Goal: Task Accomplishment & Management: Manage account settings

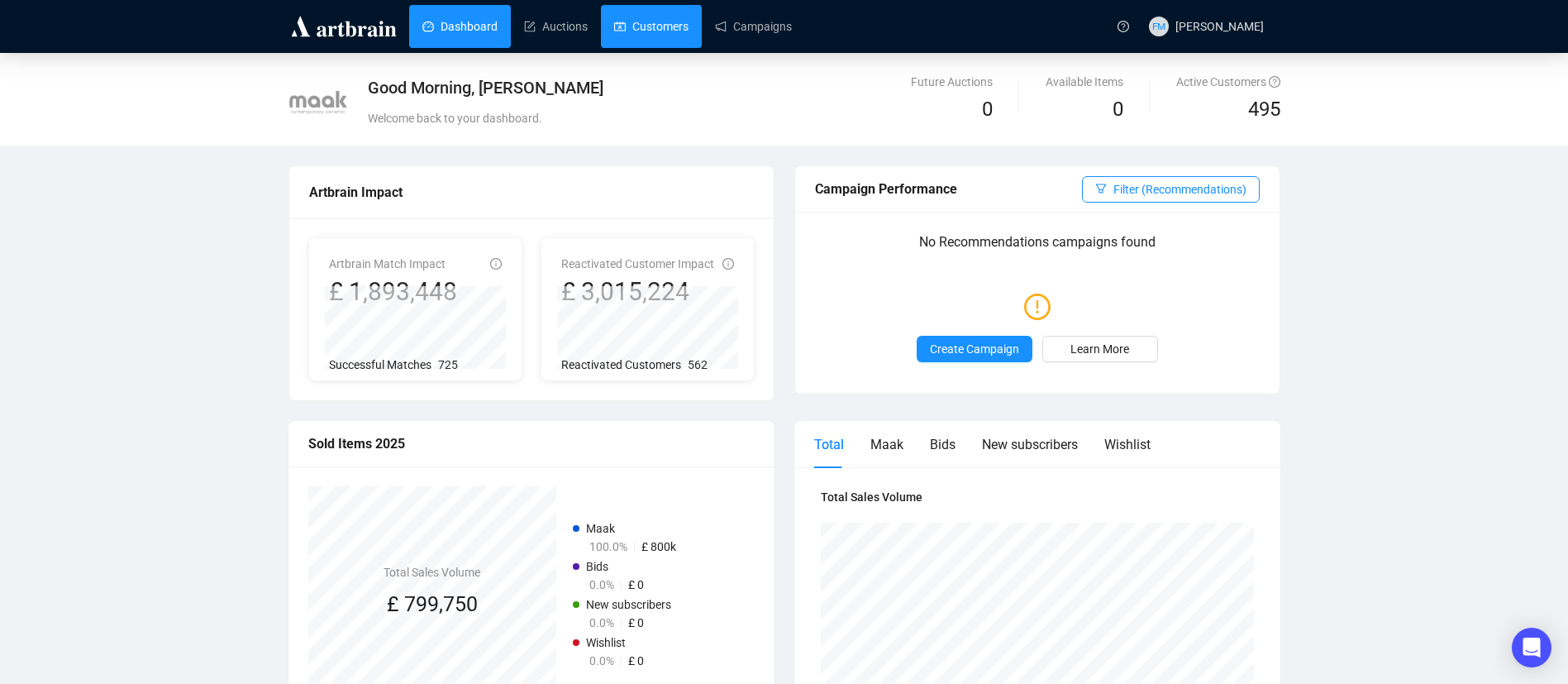
click at [641, 24] on link "Customers" at bounding box center [651, 26] width 74 height 43
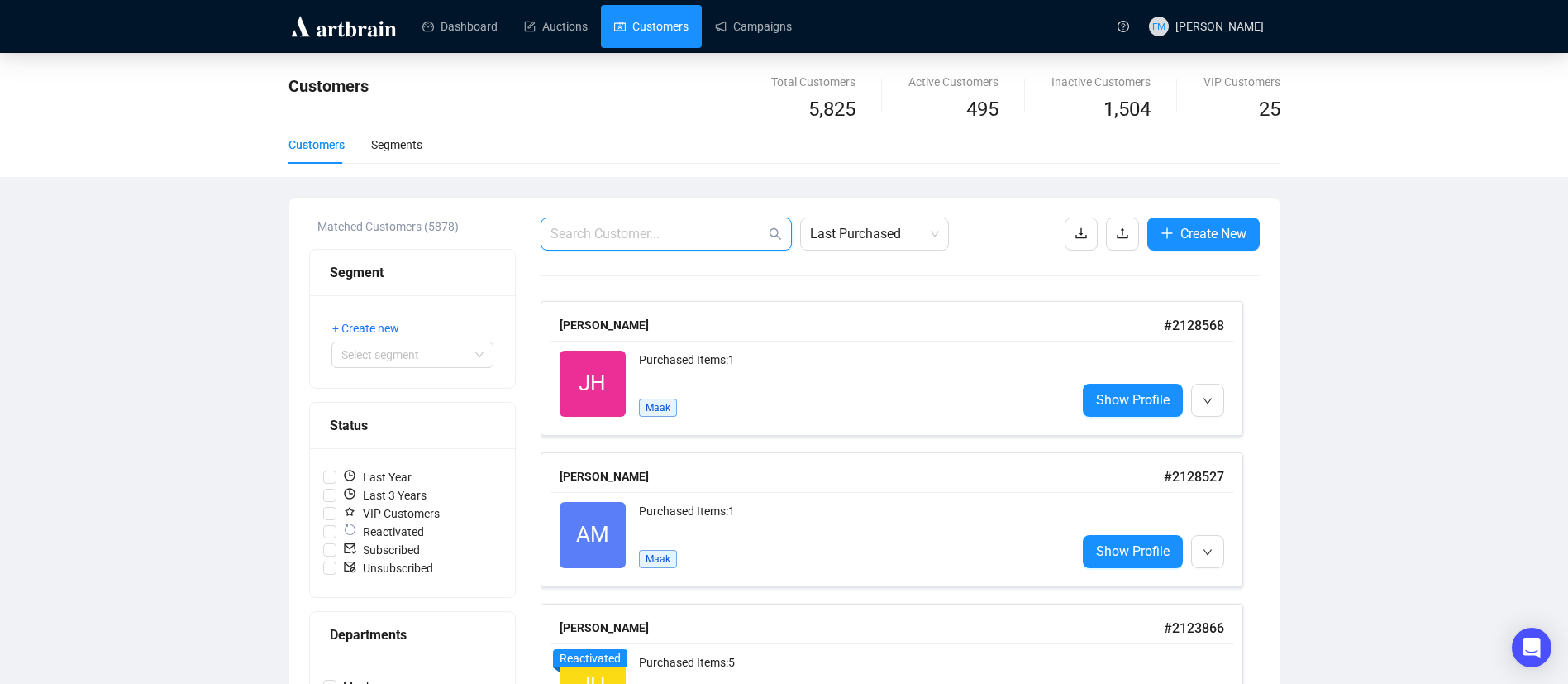
click at [681, 236] on input "text" at bounding box center [657, 233] width 215 height 20
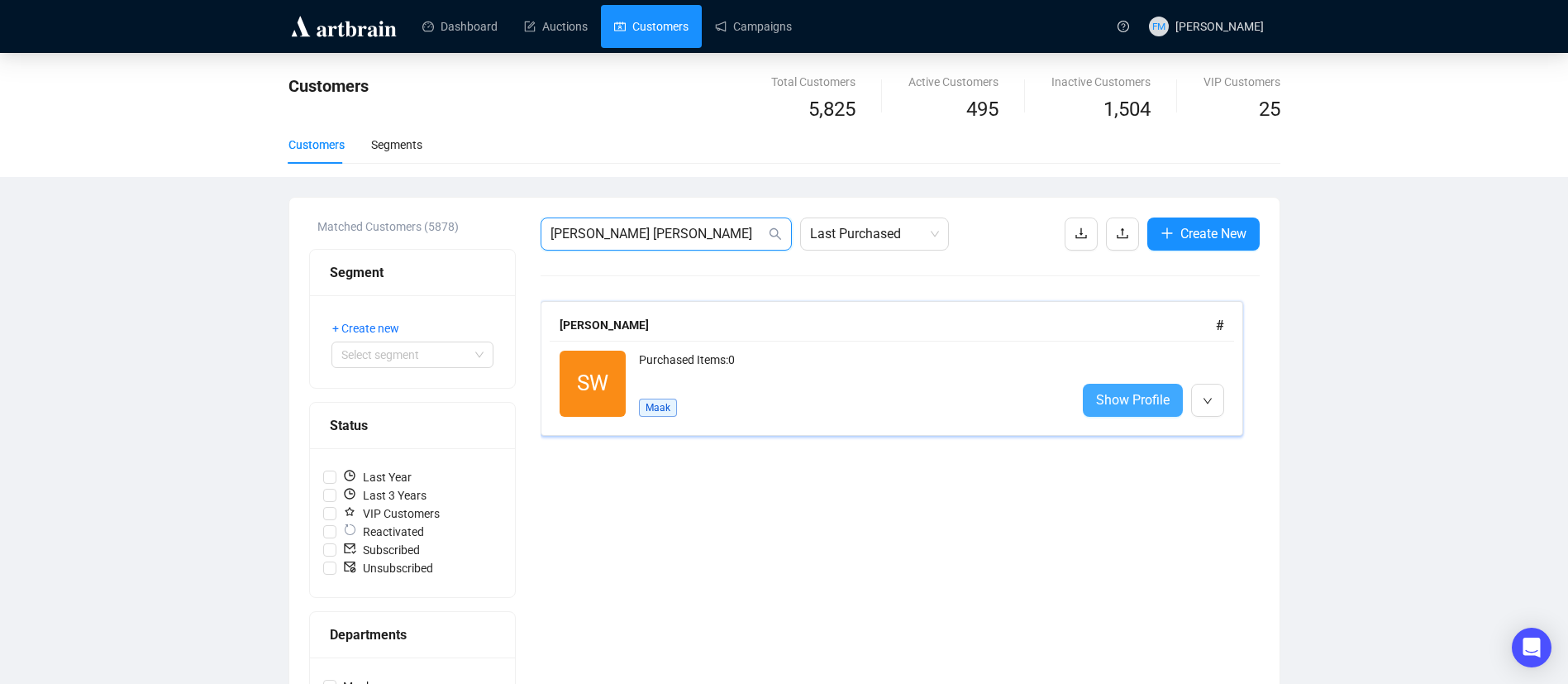
type input "[PERSON_NAME] [PERSON_NAME]"
click at [1127, 399] on span "Show Profile" at bounding box center [1133, 400] width 73 height 21
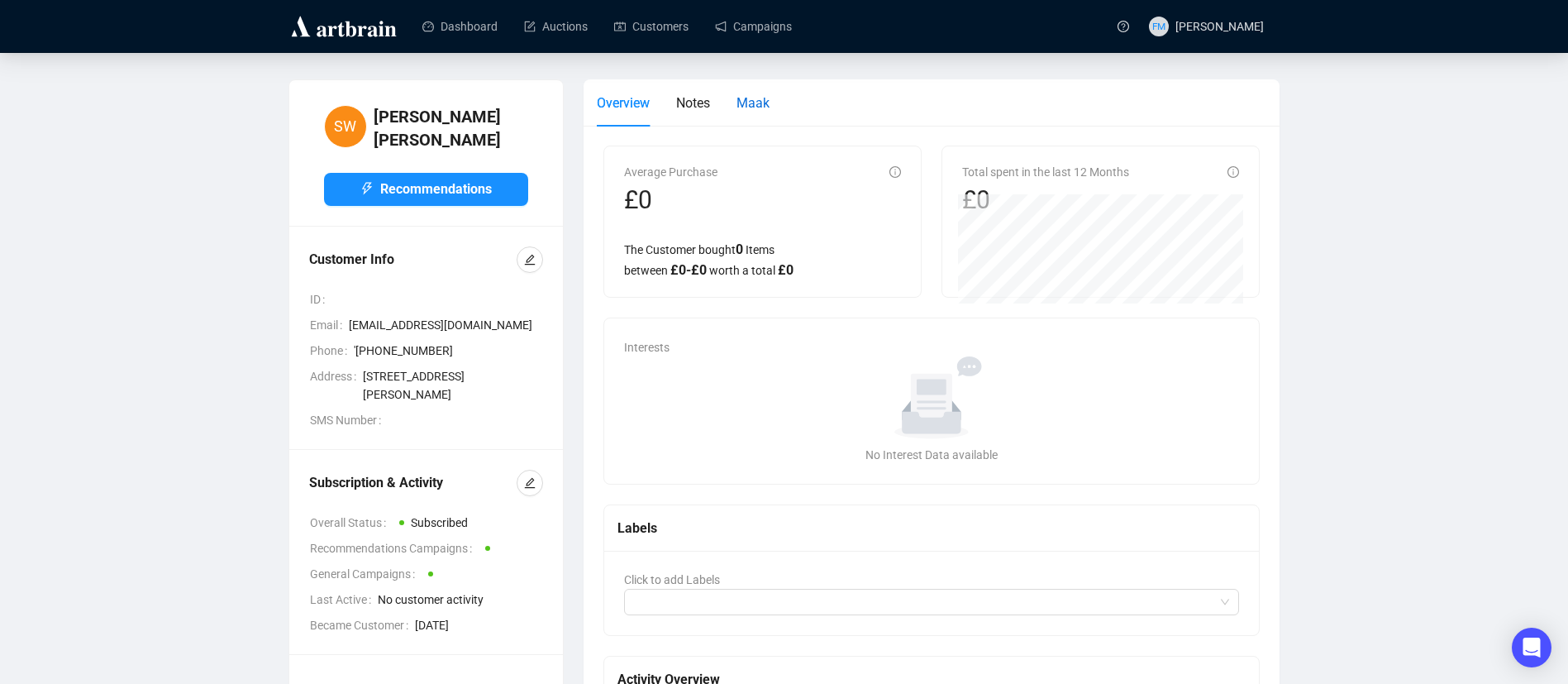
click at [764, 103] on span "Maak" at bounding box center [752, 103] width 33 height 16
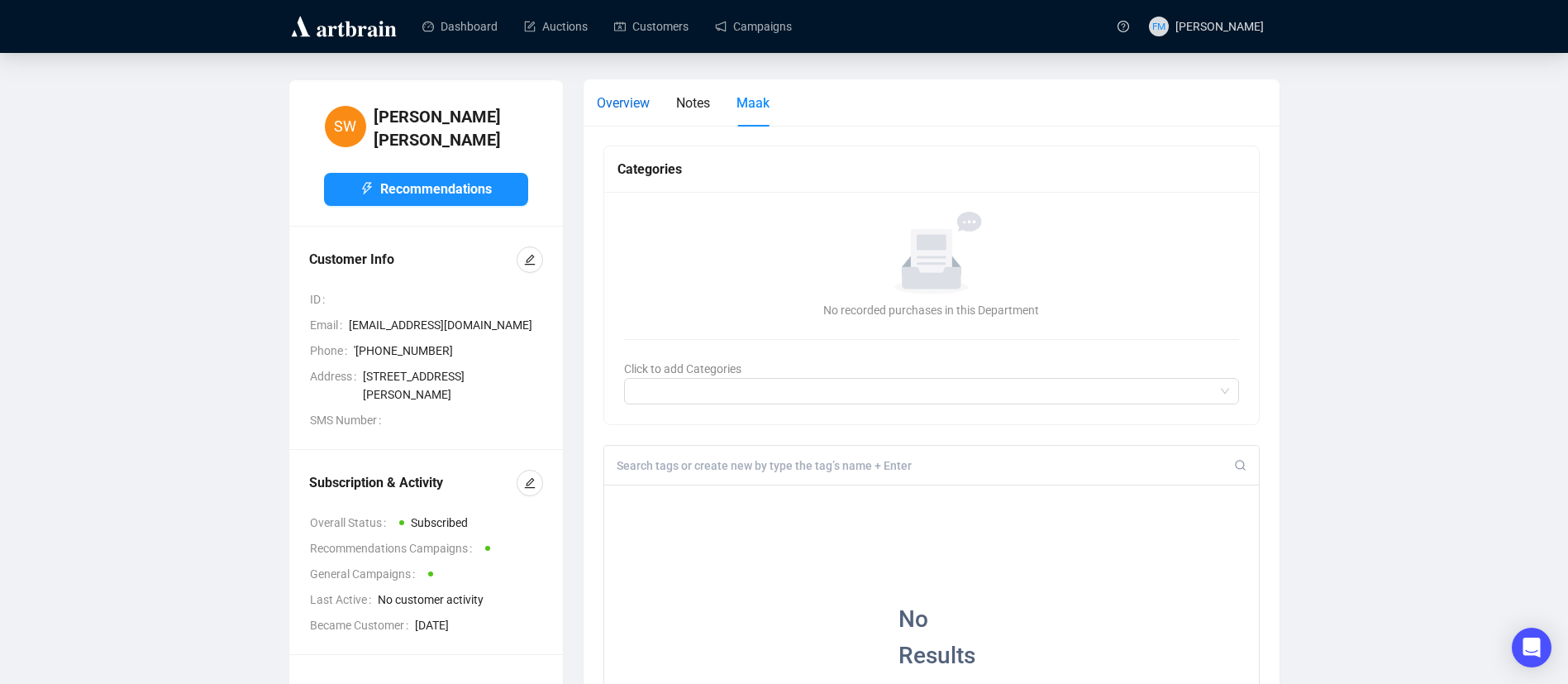
click at [621, 95] on span "Overview" at bounding box center [624, 103] width 53 height 16
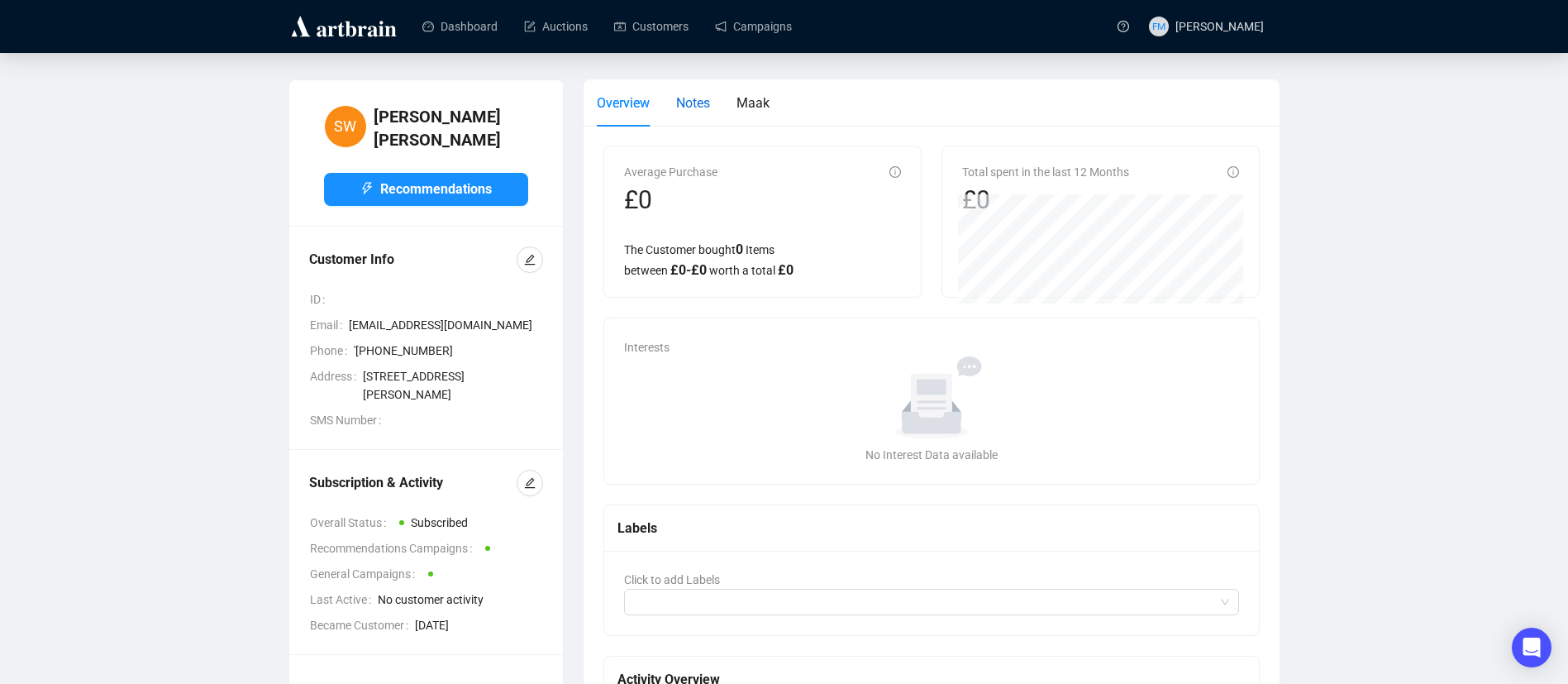
click at [694, 109] on span "Notes" at bounding box center [693, 103] width 34 height 16
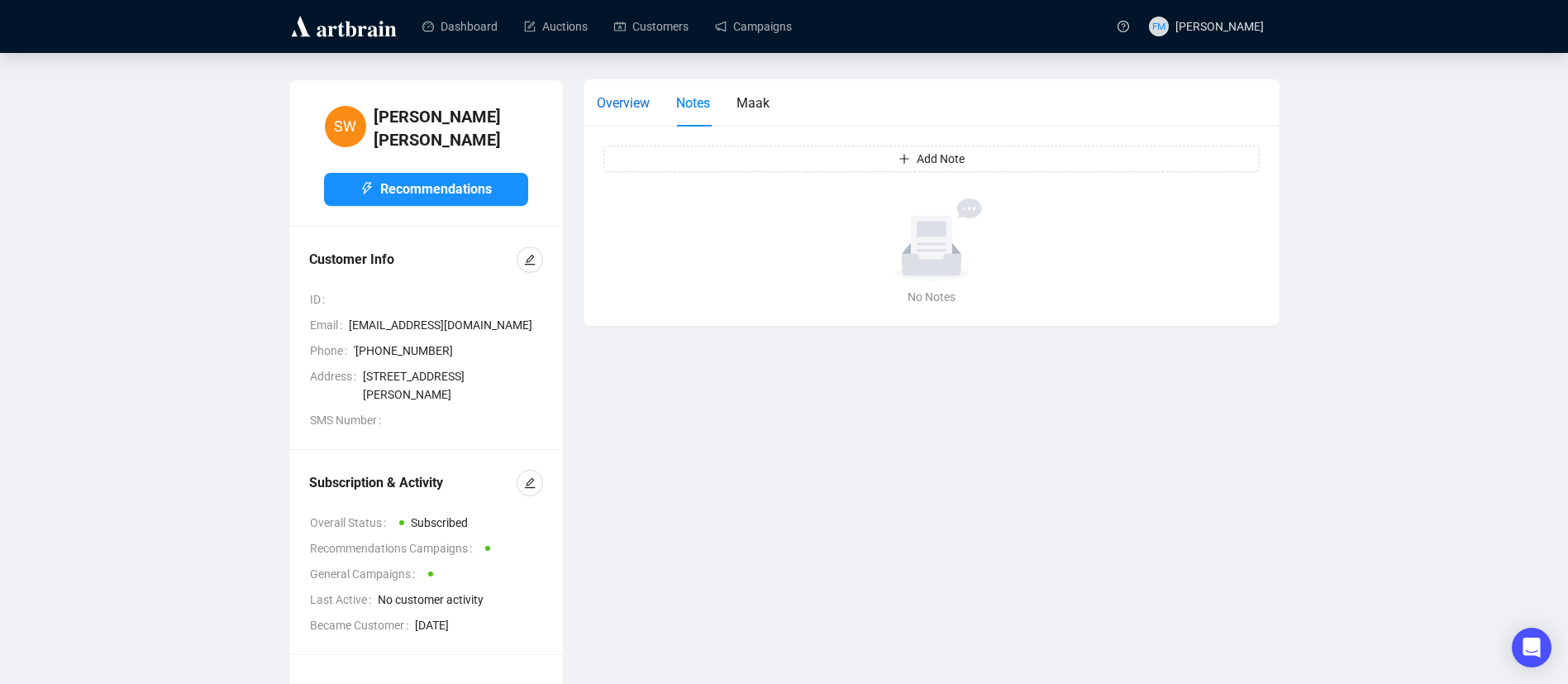
click at [610, 110] on span "Overview" at bounding box center [624, 103] width 53 height 16
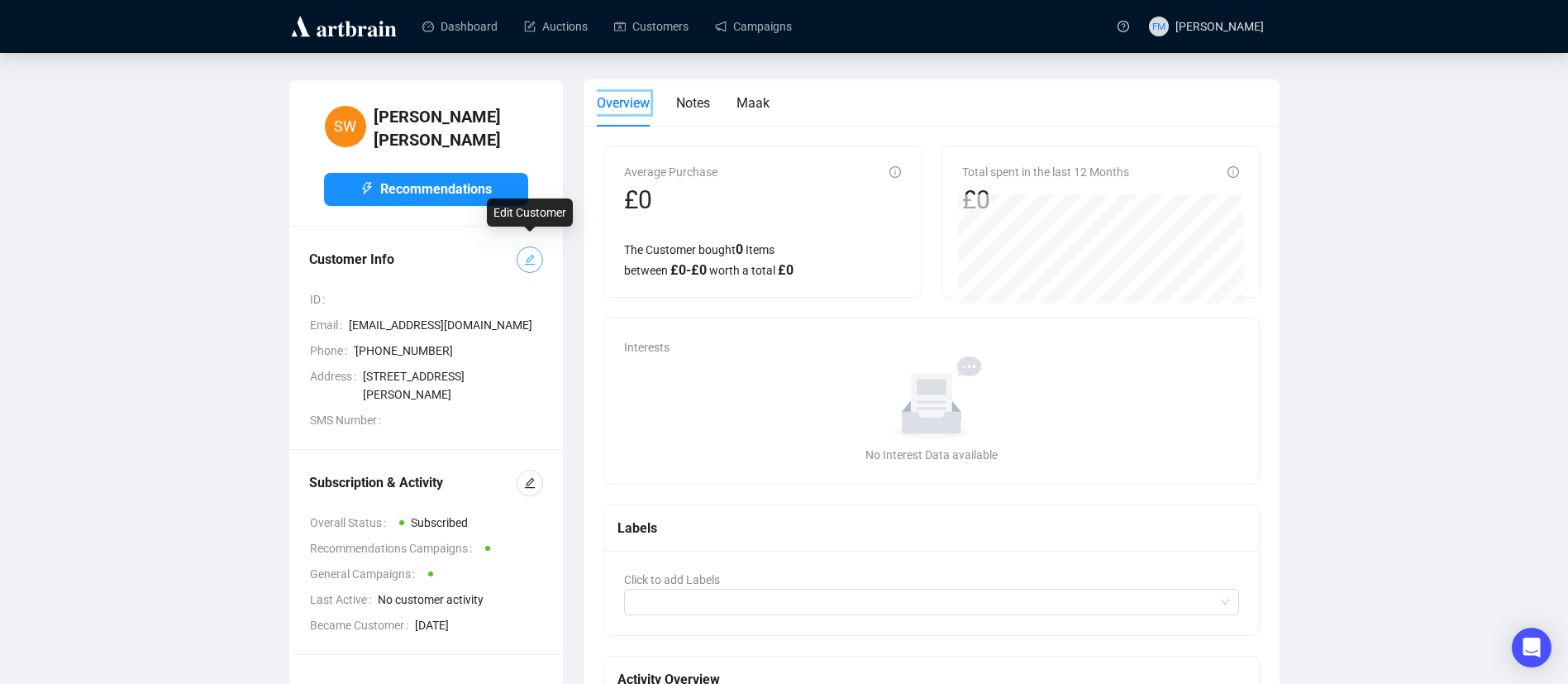
click at [527, 254] on icon "edit" at bounding box center [530, 260] width 11 height 11
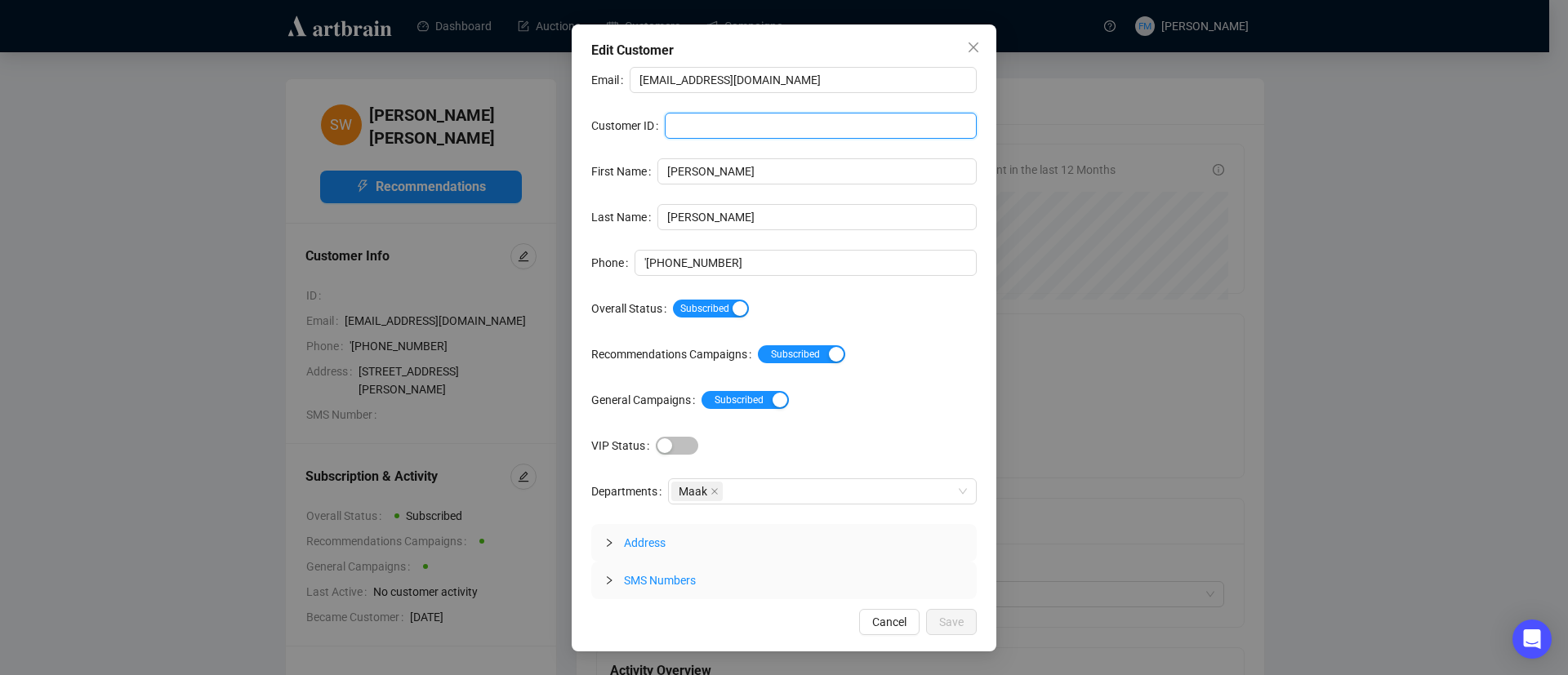
click at [767, 128] on input "Customer ID" at bounding box center [820, 125] width 312 height 26
paste input "2128671"
type input "2128671"
click at [954, 620] on span "Save" at bounding box center [951, 621] width 24 height 18
